Goal: Check status

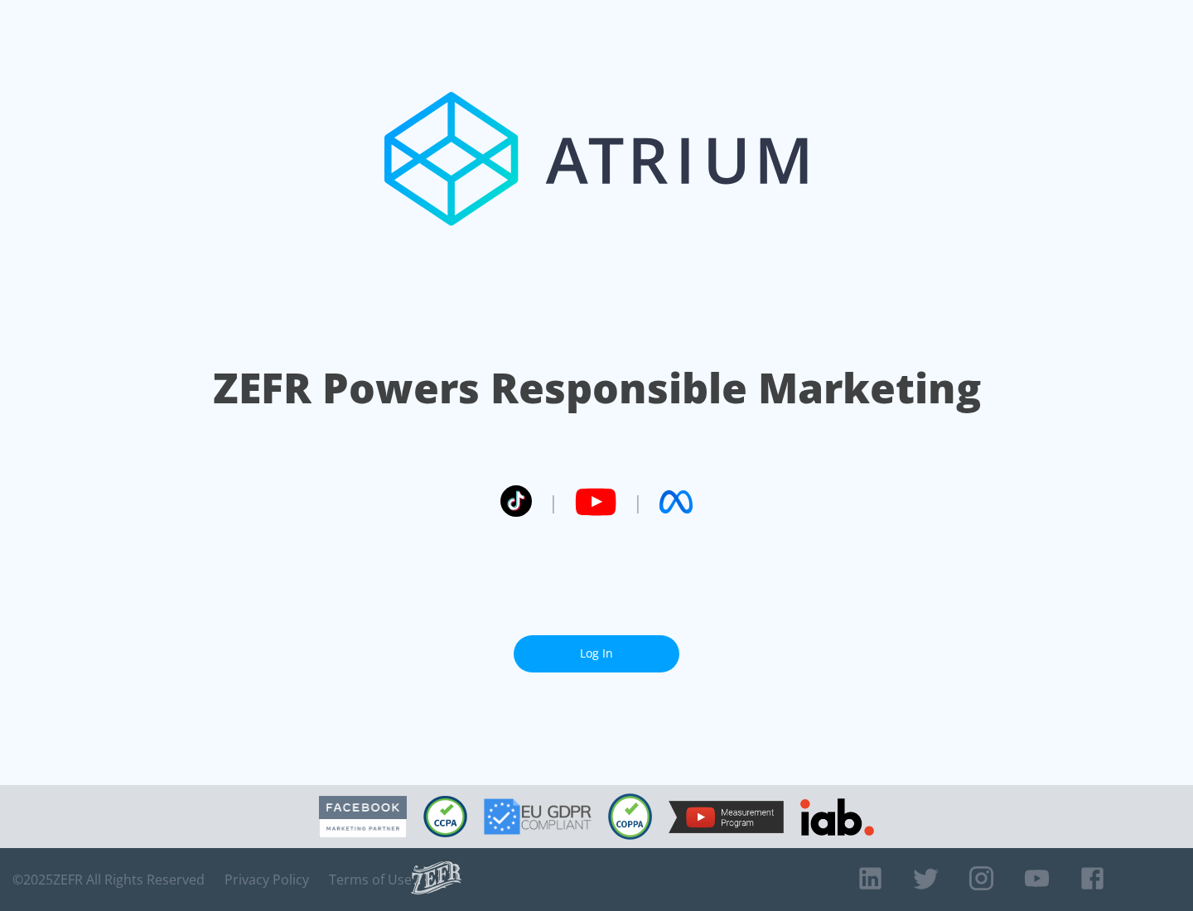
click at [596, 653] on link "Log In" at bounding box center [596, 653] width 166 height 37
